Goal: Communication & Community: Answer question/provide support

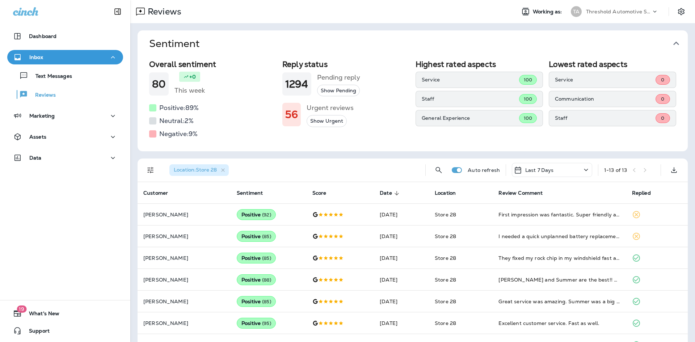
scroll to position [115, 0]
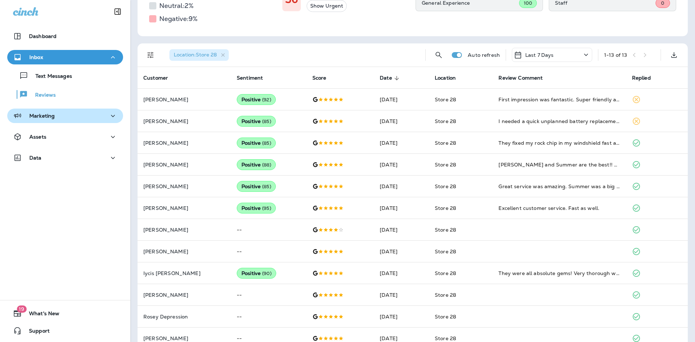
click at [59, 115] on div "Marketing" at bounding box center [65, 115] width 104 height 9
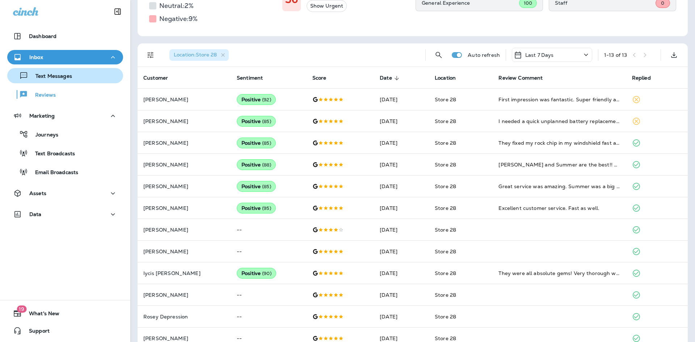
click at [56, 74] on p "Text Messages" at bounding box center [50, 76] width 44 height 7
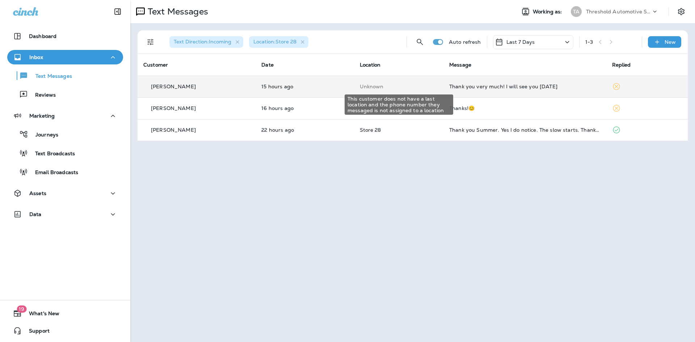
click at [428, 84] on p "Unknown" at bounding box center [399, 87] width 78 height 6
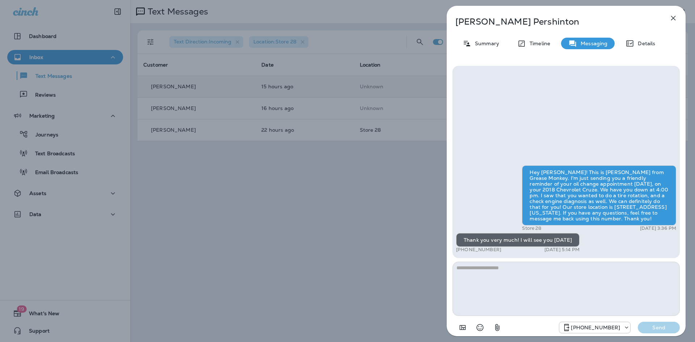
click at [381, 173] on div "[PERSON_NAME] Summary Timeline Messaging Details Hey [PERSON_NAME]! This is [PE…" at bounding box center [347, 171] width 695 height 342
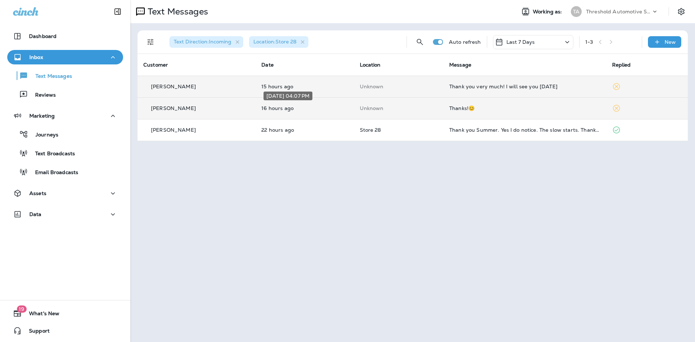
click at [329, 107] on p "16 hours ago" at bounding box center [304, 108] width 86 height 6
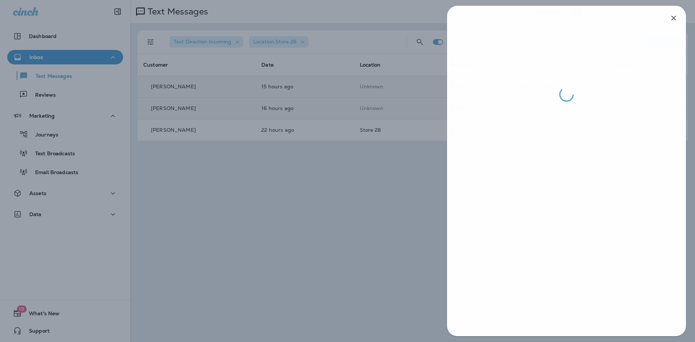
click at [344, 165] on div at bounding box center [347, 171] width 695 height 342
